Goal: Task Accomplishment & Management: Manage account settings

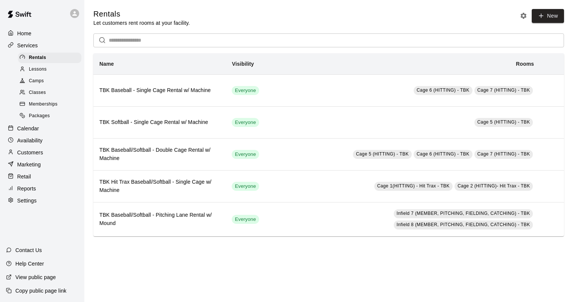
click at [45, 107] on span "Memberships" at bounding box center [43, 105] width 29 height 8
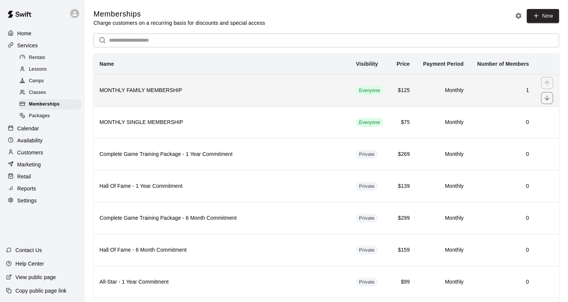
click at [139, 93] on h6 "MONTHLY FAMILY MEMBERSHIP" at bounding box center [221, 90] width 244 height 8
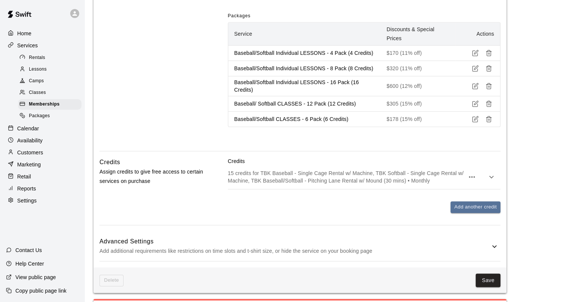
scroll to position [826, 0]
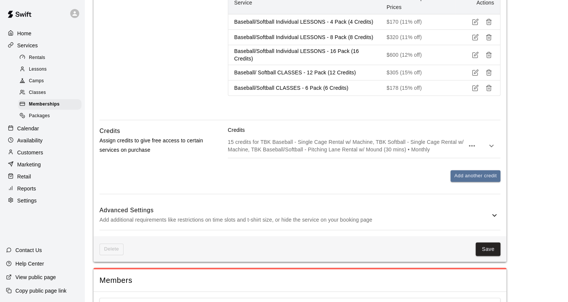
click at [284, 221] on p "Add additional requirements like restrictions on time slots and t-shirt size, o…" at bounding box center [294, 219] width 390 height 9
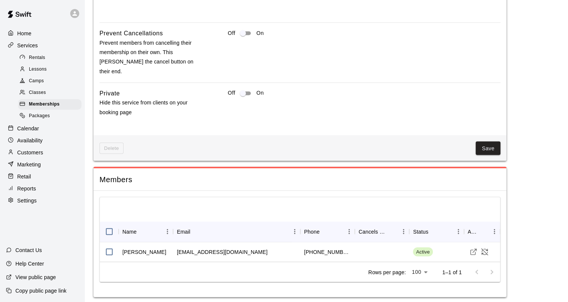
scroll to position [1285, 0]
click at [489, 145] on button "Save" at bounding box center [487, 147] width 25 height 14
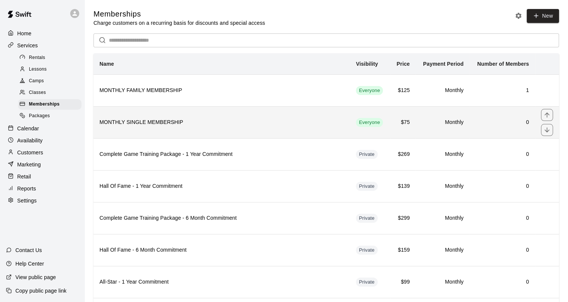
click at [142, 120] on h6 "MONTHLY SINGLE MEMBERSHIP" at bounding box center [221, 122] width 244 height 8
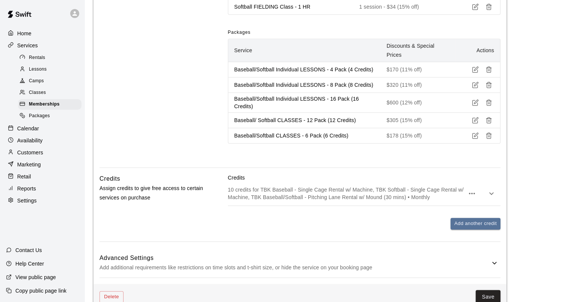
scroll to position [821, 0]
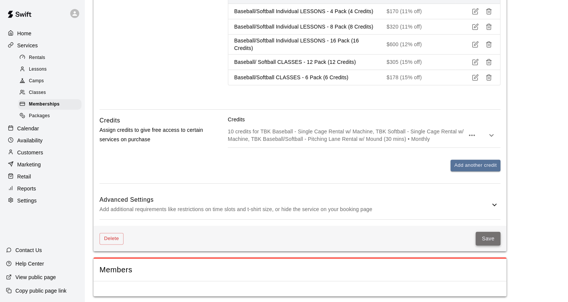
click at [489, 235] on button "Save" at bounding box center [487, 239] width 25 height 14
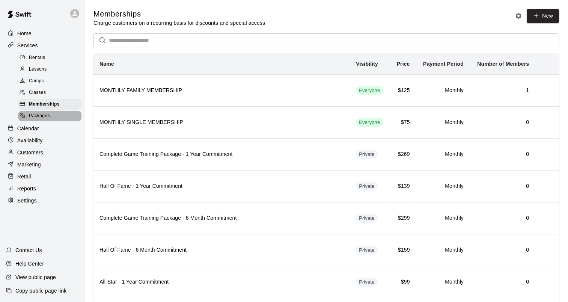
click at [46, 120] on span "Packages" at bounding box center [39, 116] width 21 height 8
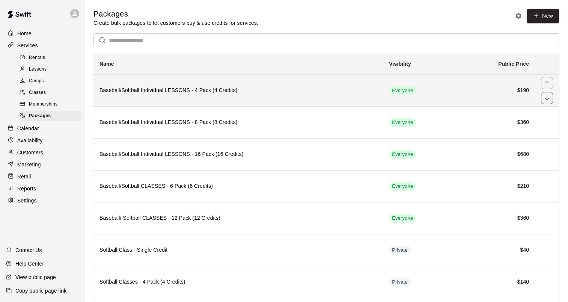
click at [187, 89] on h6 "Baseball/Softball Individual LESSONS - 4 Pack (4 Credits)" at bounding box center [237, 90] width 277 height 8
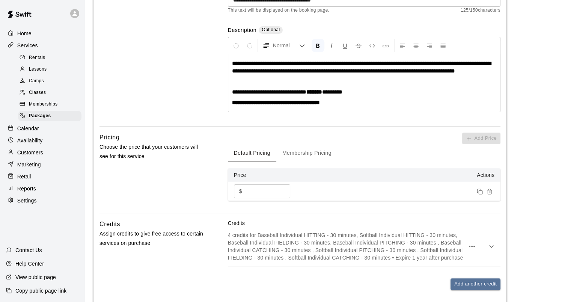
scroll to position [150, 0]
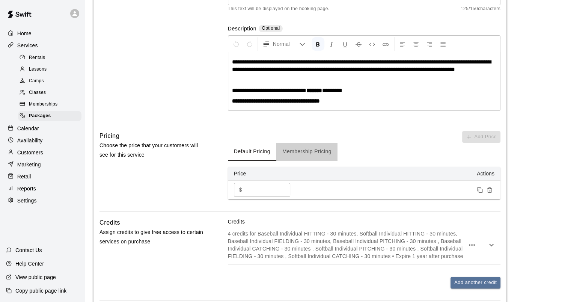
click at [295, 153] on button "Membership Pricing" at bounding box center [306, 152] width 61 height 18
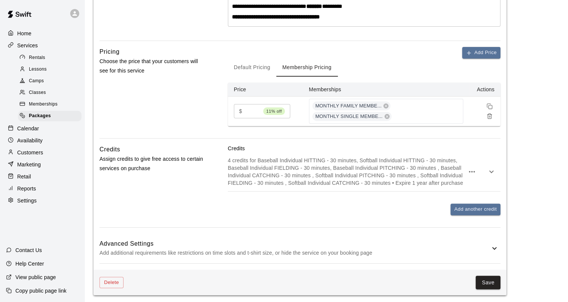
scroll to position [235, 0]
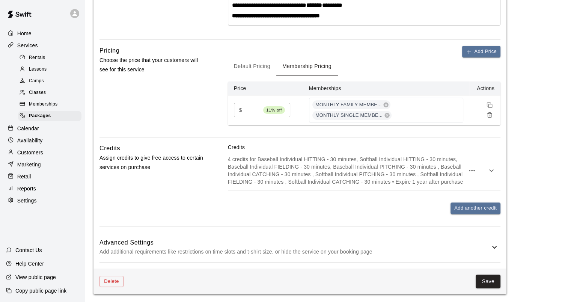
click at [325, 257] on div "Advanced Settings Add additional requirements like restrictions on time slots a…" at bounding box center [299, 247] width 401 height 30
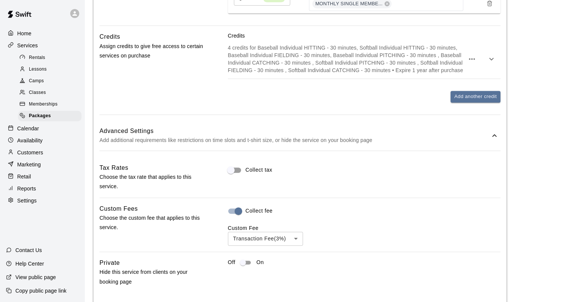
scroll to position [384, 0]
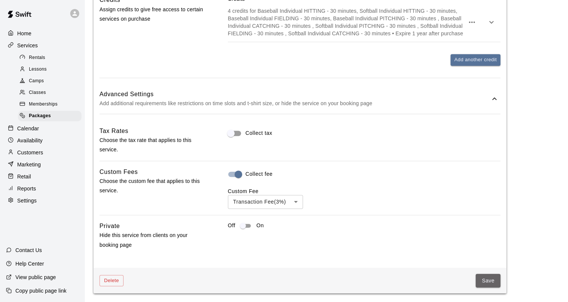
drag, startPoint x: 485, startPoint y: 279, endPoint x: 331, endPoint y: 143, distance: 205.2
click at [485, 279] on button "Save" at bounding box center [487, 281] width 25 height 14
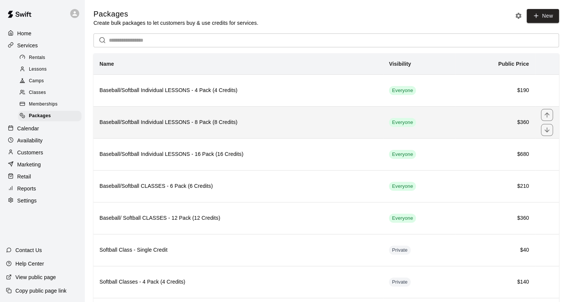
click at [170, 114] on th "Baseball/Softball Individual LESSONS - 8 Pack (8 Credits)" at bounding box center [237, 122] width 289 height 32
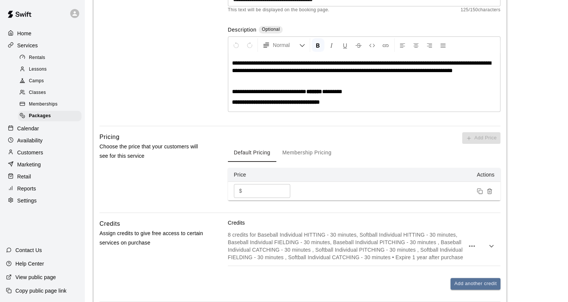
scroll to position [150, 0]
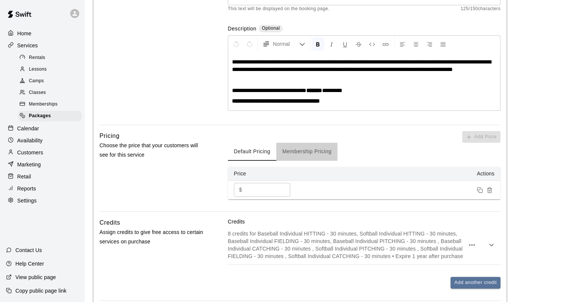
click at [301, 150] on button "Membership Pricing" at bounding box center [306, 152] width 61 height 18
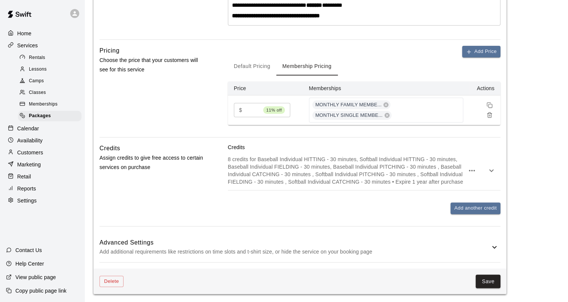
drag, startPoint x: 283, startPoint y: 245, endPoint x: 287, endPoint y: 239, distance: 6.6
click at [284, 245] on h6 "Advanced Settings" at bounding box center [294, 243] width 390 height 10
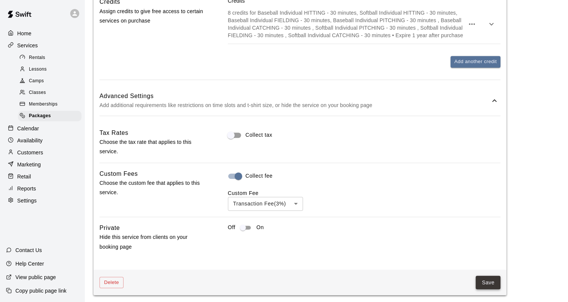
scroll to position [384, 0]
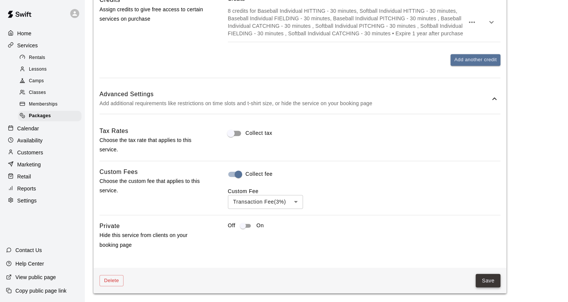
click at [487, 282] on button "Save" at bounding box center [487, 281] width 25 height 14
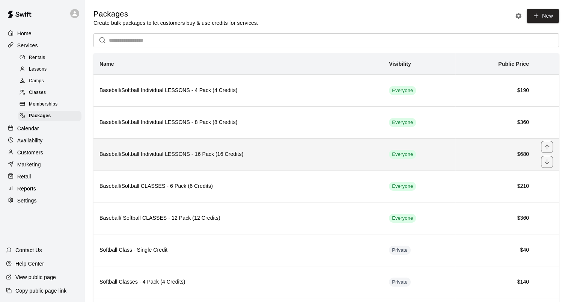
click at [182, 149] on th "Baseball/Softball Individual LESSONS - 16 Pack (16 Credits)" at bounding box center [237, 154] width 289 height 32
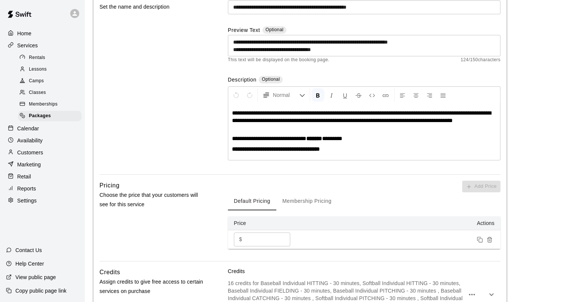
scroll to position [113, 0]
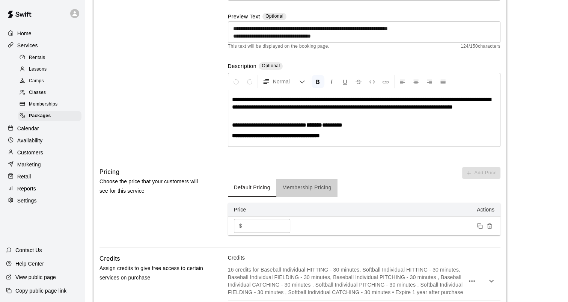
click at [308, 192] on button "Membership Pricing" at bounding box center [306, 188] width 61 height 18
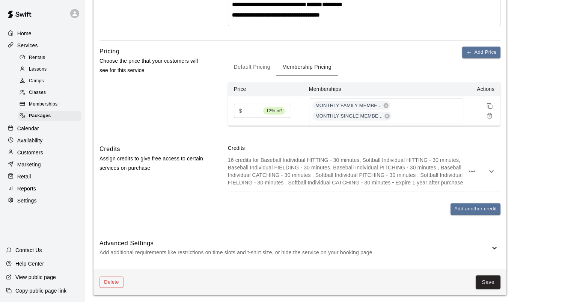
scroll to position [234, 0]
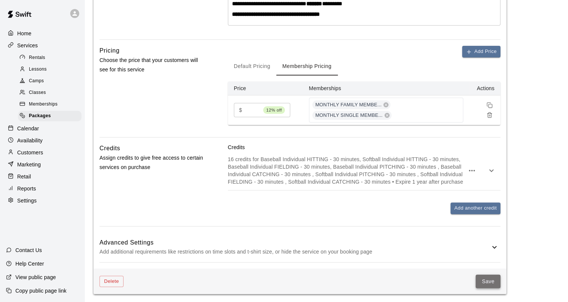
click at [493, 279] on button "Save" at bounding box center [487, 281] width 25 height 14
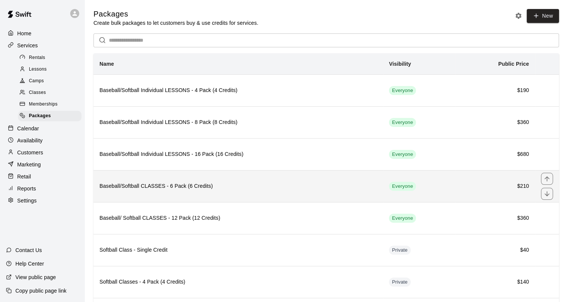
click at [207, 186] on h6 "Baseball/Softball CLASSES - 6 Pack (6 Credits)" at bounding box center [237, 186] width 277 height 8
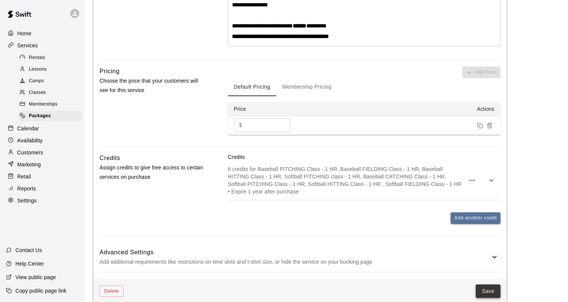
scroll to position [235, 0]
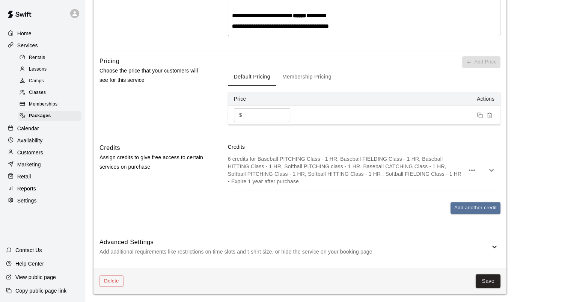
drag, startPoint x: 493, startPoint y: 281, endPoint x: 439, endPoint y: 215, distance: 85.4
click at [493, 281] on button "Save" at bounding box center [487, 281] width 25 height 14
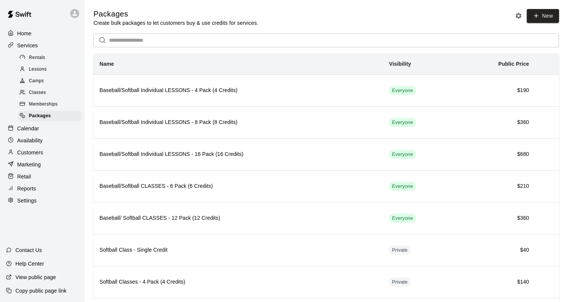
click at [36, 71] on span "Lessons" at bounding box center [38, 70] width 18 height 8
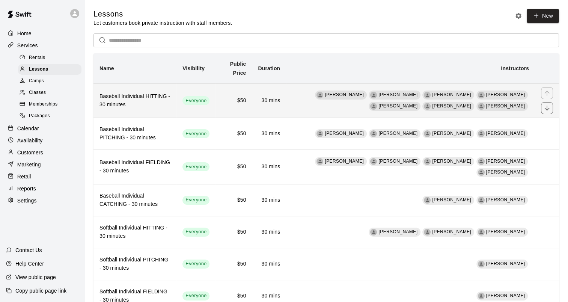
click at [166, 99] on h6 "Baseball Individual HITTING - 30 minutes" at bounding box center [134, 100] width 71 height 17
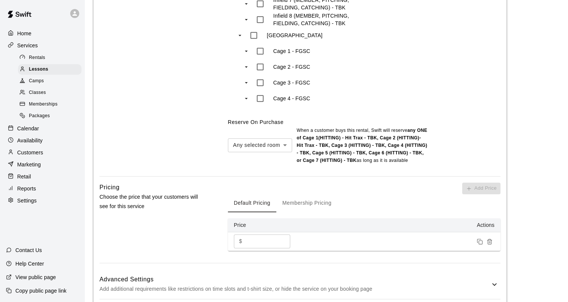
scroll to position [713, 0]
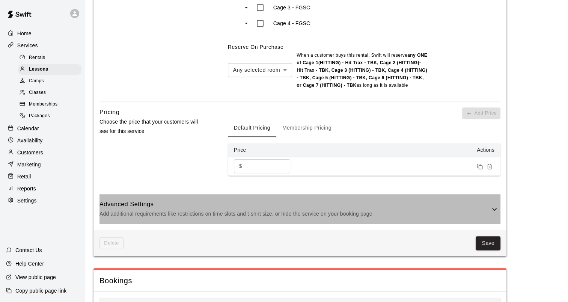
click at [219, 199] on h6 "Advanced Settings" at bounding box center [294, 204] width 390 height 10
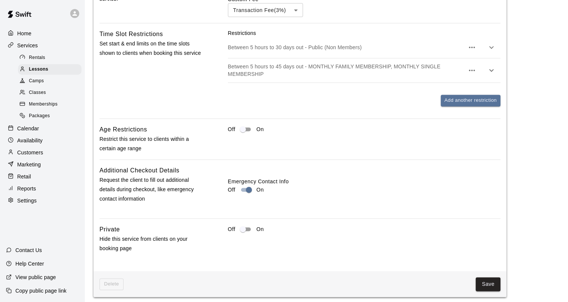
scroll to position [1126, 0]
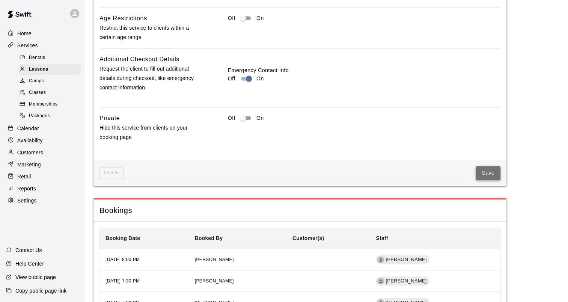
click at [485, 166] on button "Save" at bounding box center [487, 173] width 25 height 14
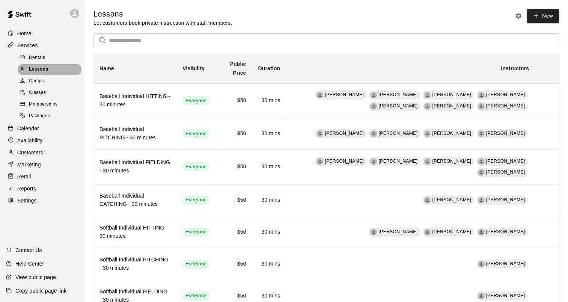
click at [48, 67] on div "Lessons" at bounding box center [49, 69] width 63 height 11
